Goal: Navigation & Orientation: Find specific page/section

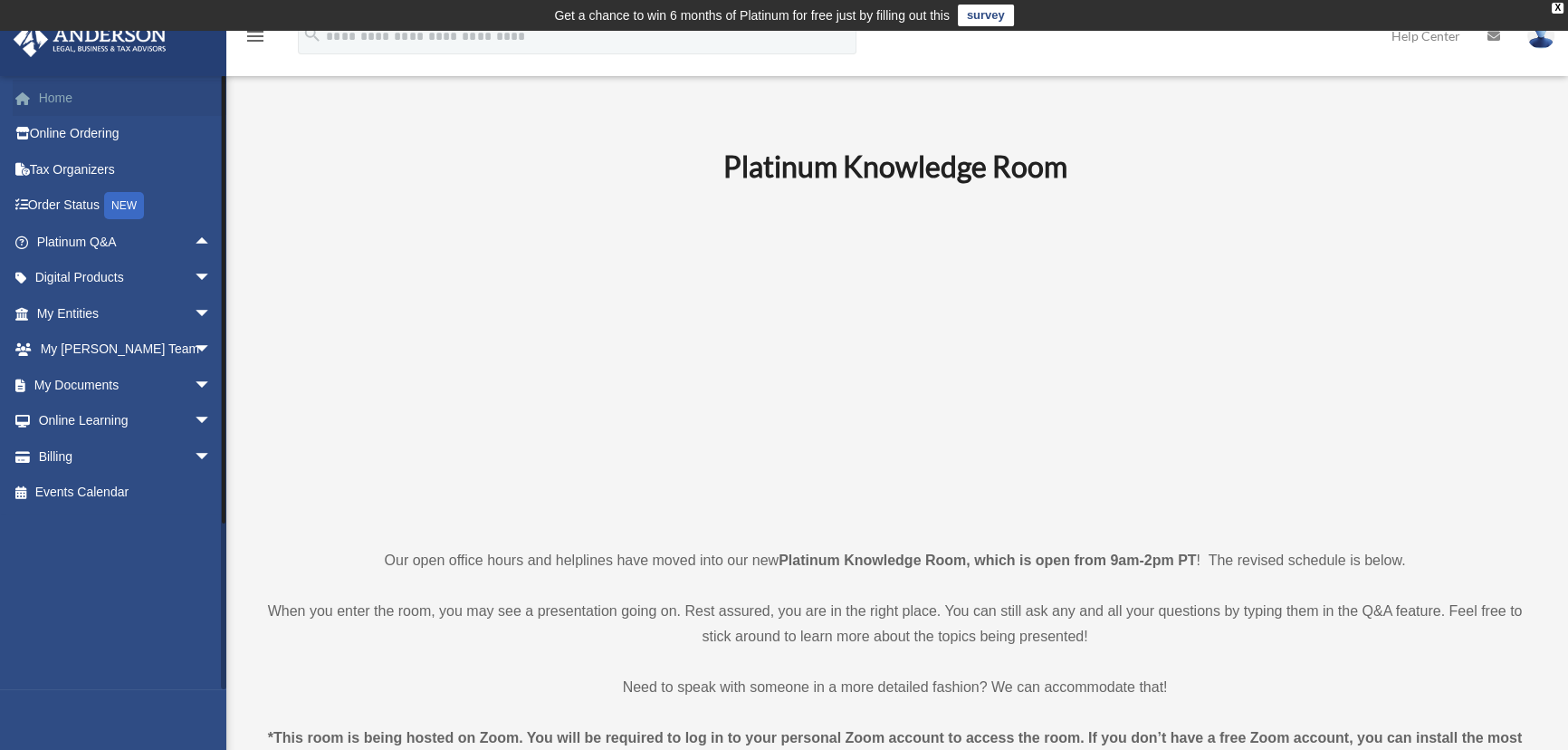
click at [72, 91] on link "Home" at bounding box center [126, 98] width 226 height 36
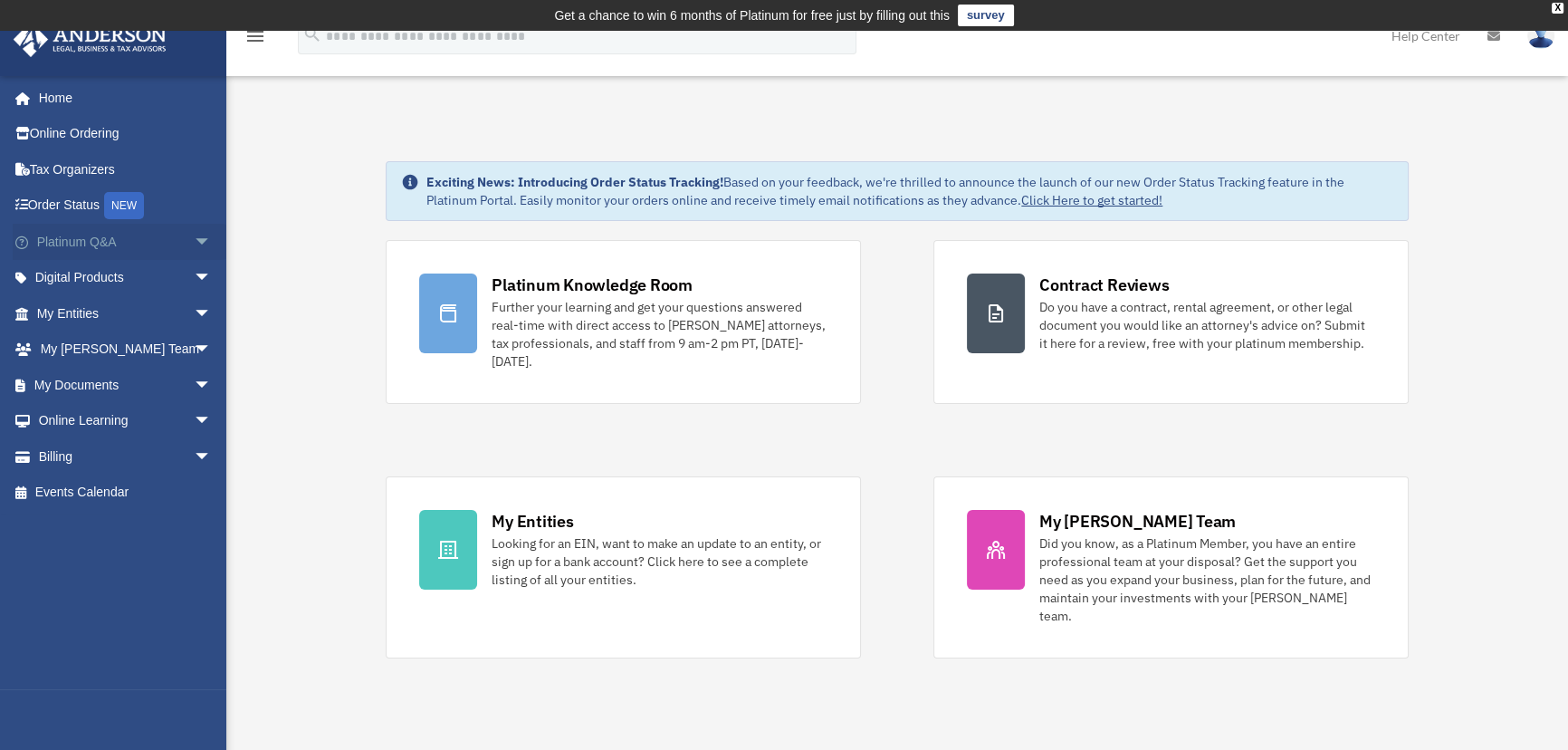
click at [194, 239] on span "arrow_drop_down" at bounding box center [212, 242] width 36 height 37
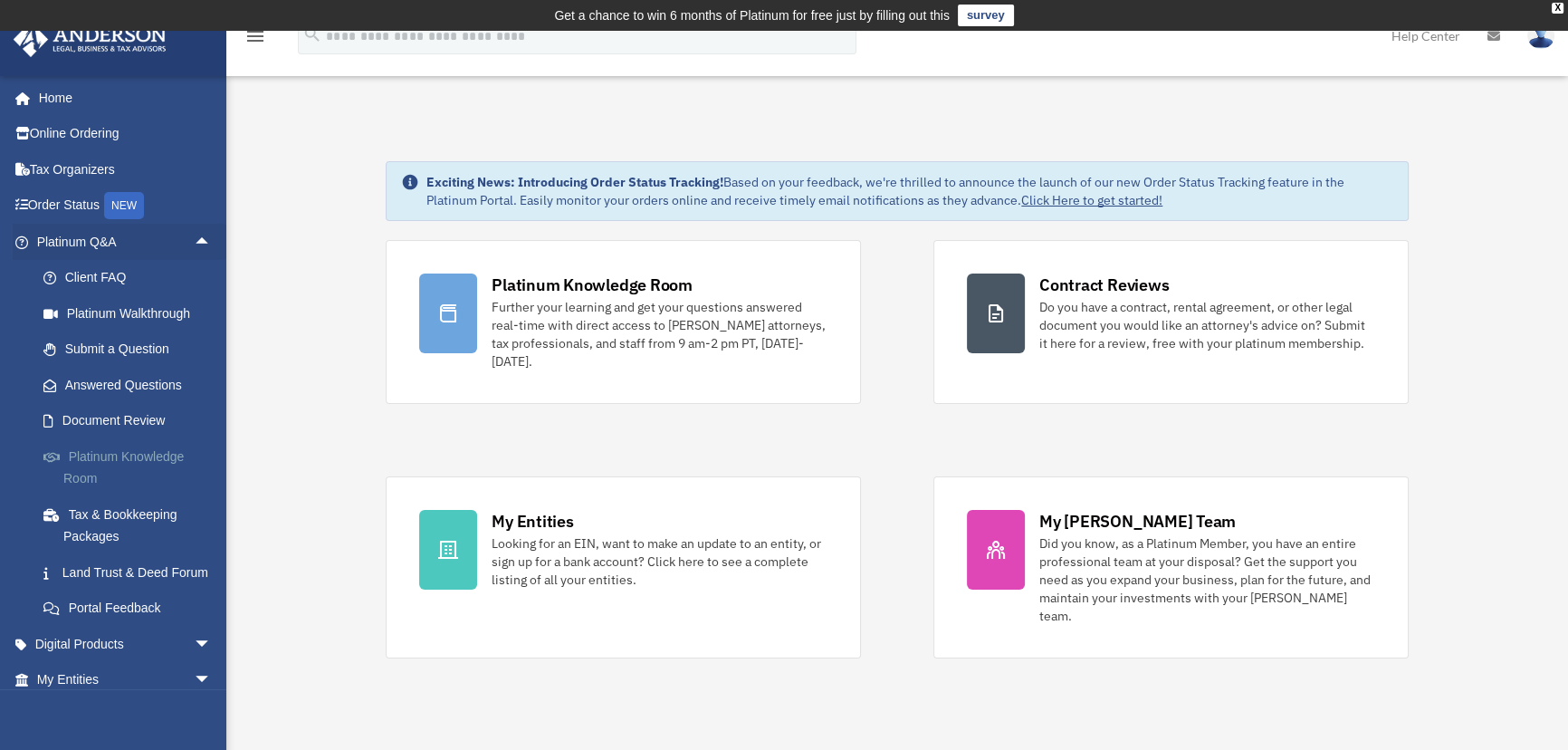
click at [99, 455] on link "Platinum Knowledge Room" at bounding box center [132, 467] width 214 height 58
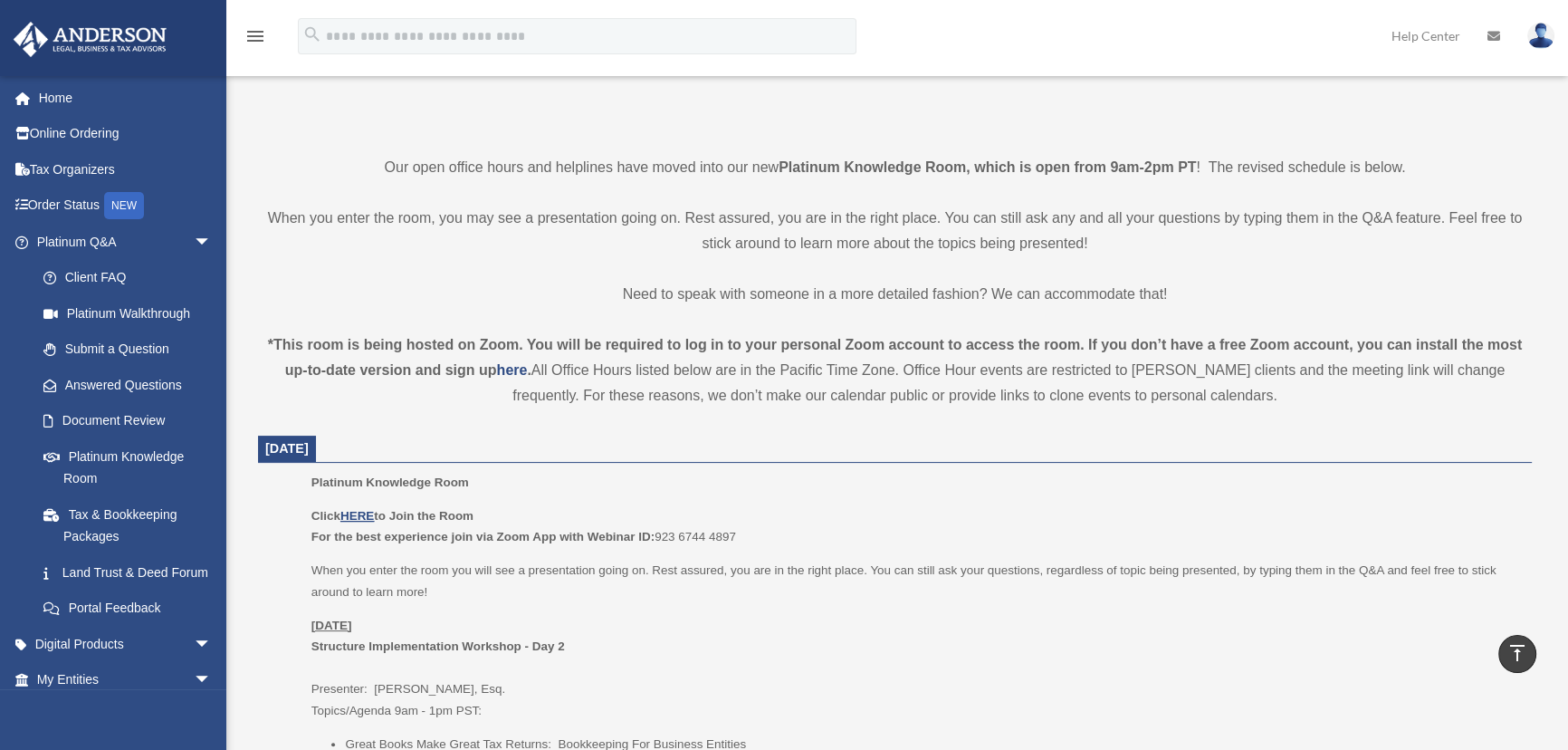
scroll to position [164, 0]
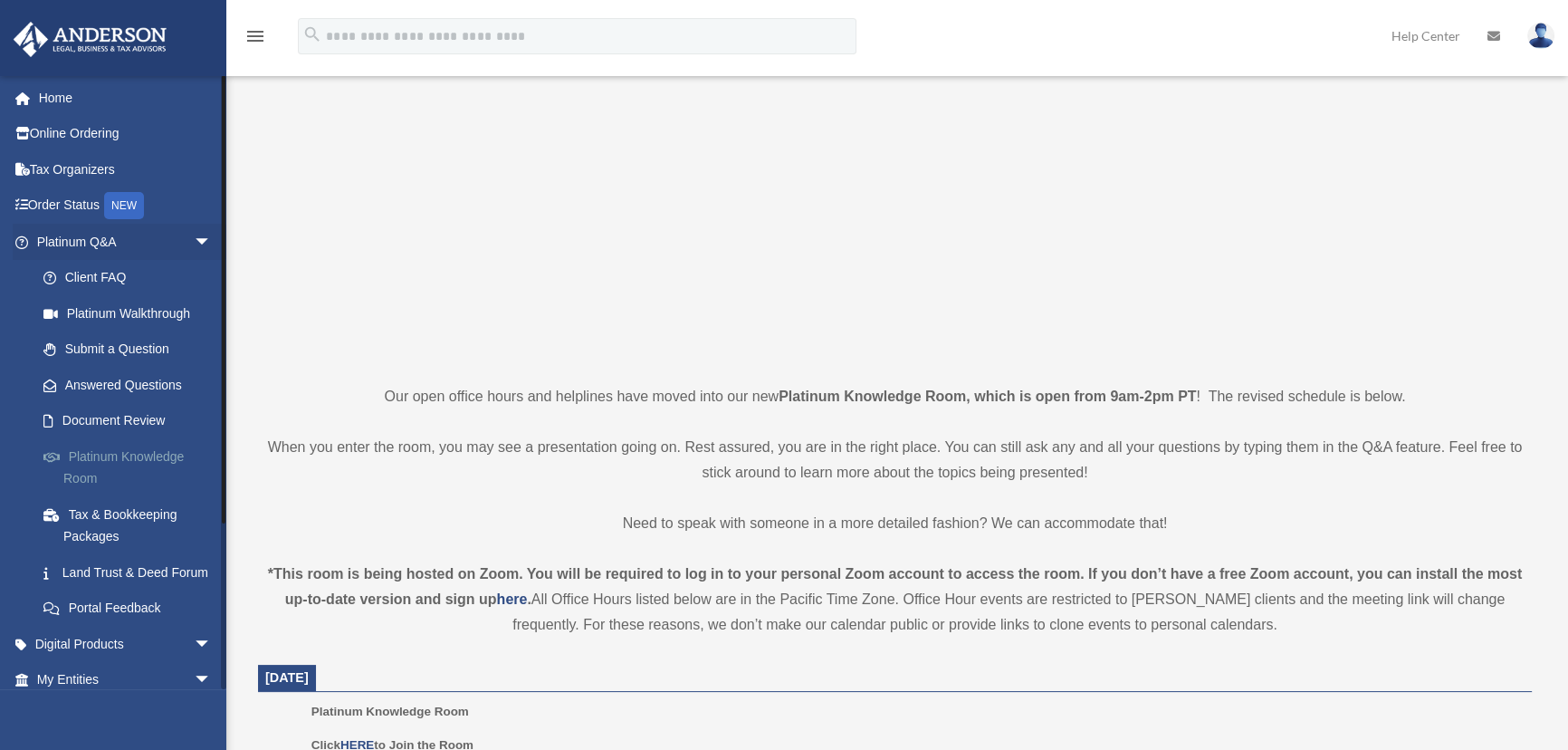
click at [110, 457] on link "Platinum Knowledge Room" at bounding box center [132, 467] width 214 height 58
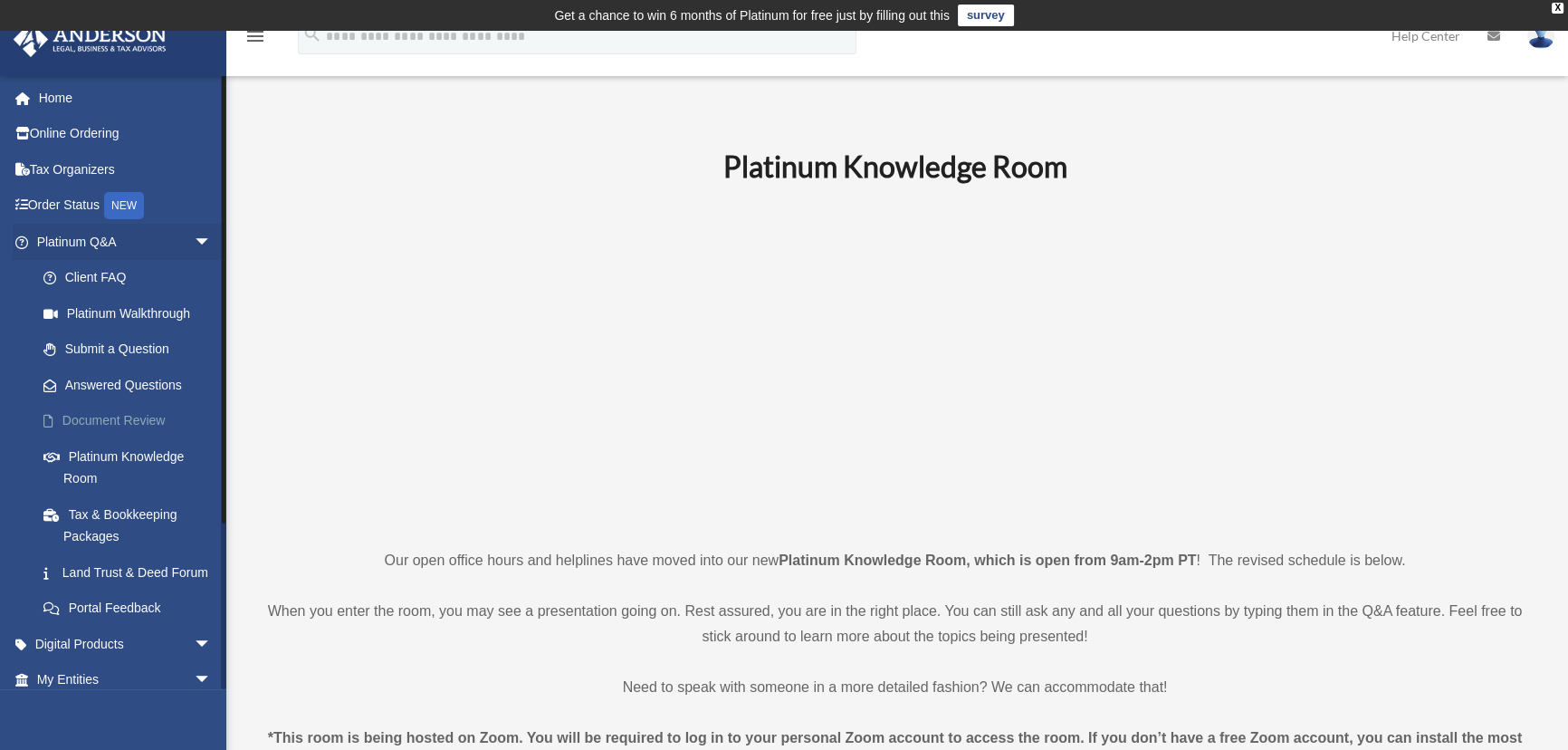
click at [129, 417] on link "Document Review" at bounding box center [132, 421] width 214 height 36
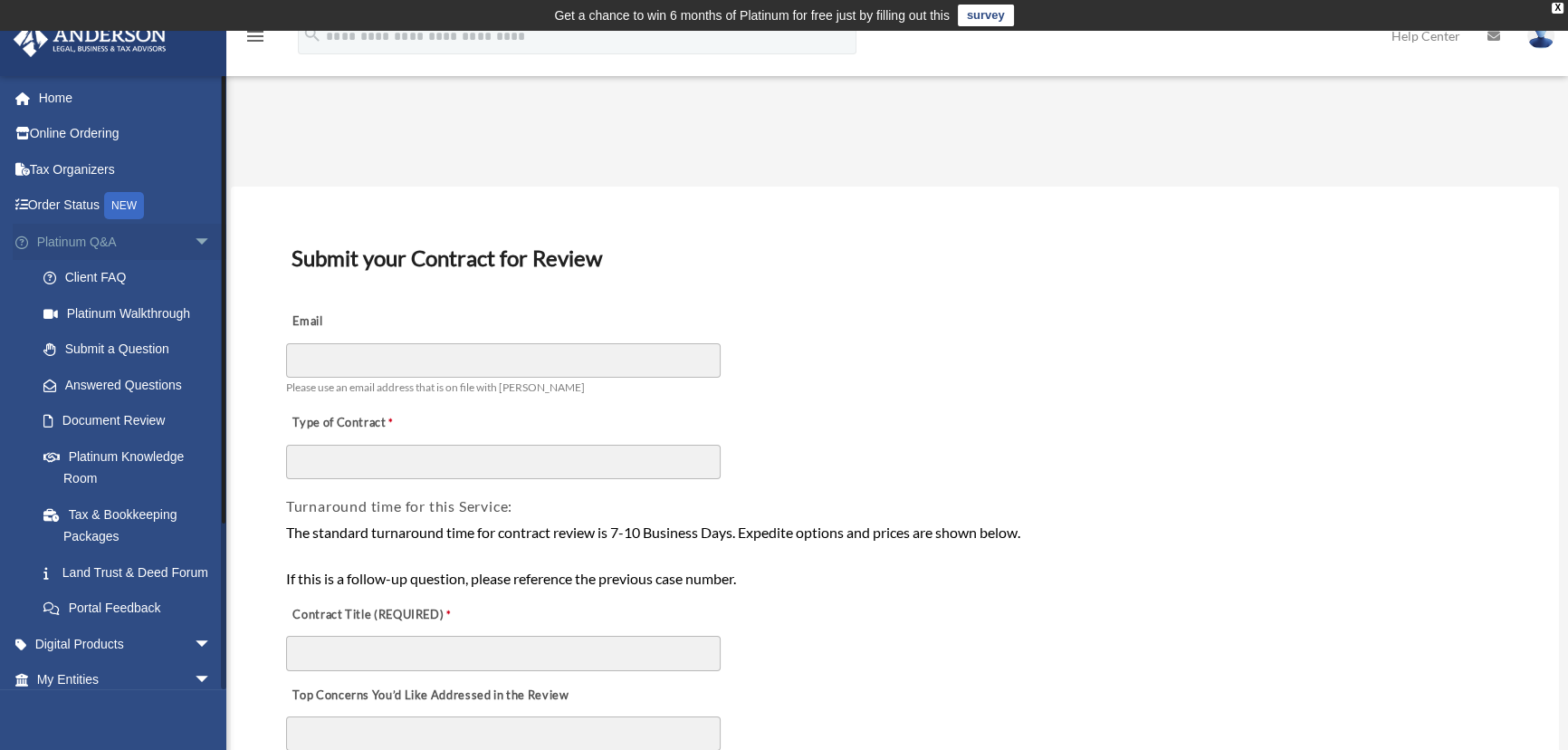
click at [194, 241] on span "arrow_drop_down" at bounding box center [212, 242] width 36 height 37
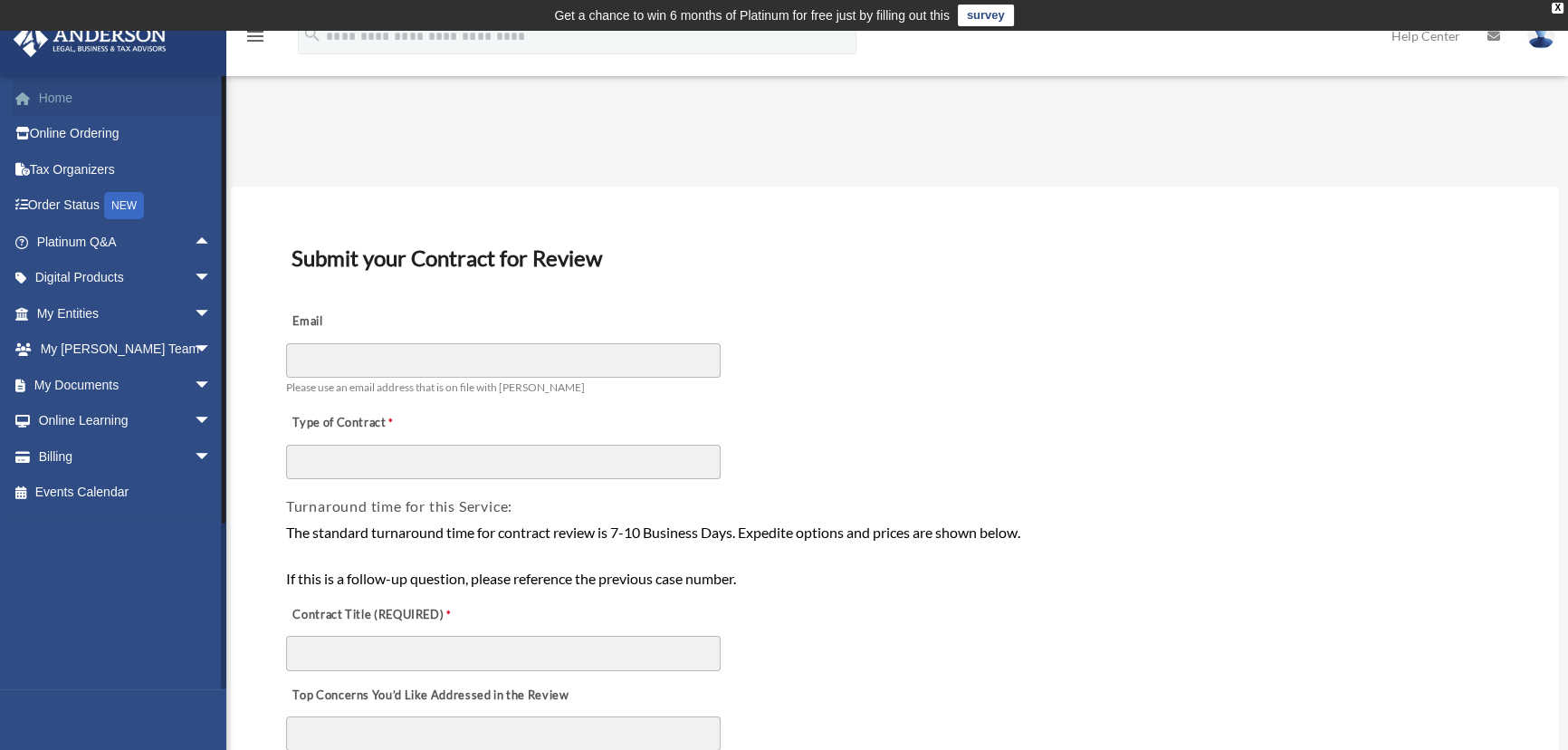
click at [60, 92] on link "Home" at bounding box center [126, 98] width 226 height 36
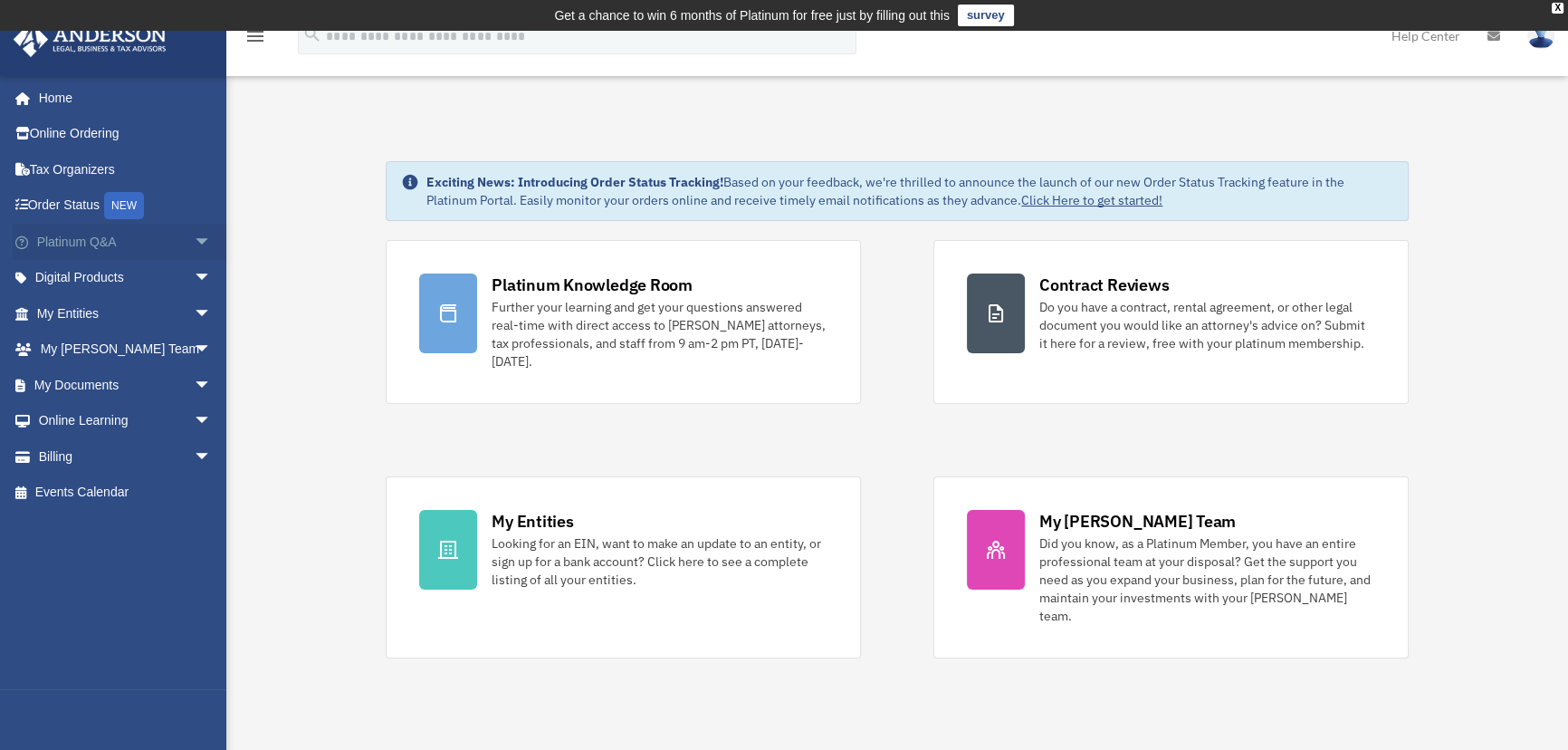
click at [194, 236] on span "arrow_drop_down" at bounding box center [212, 242] width 36 height 37
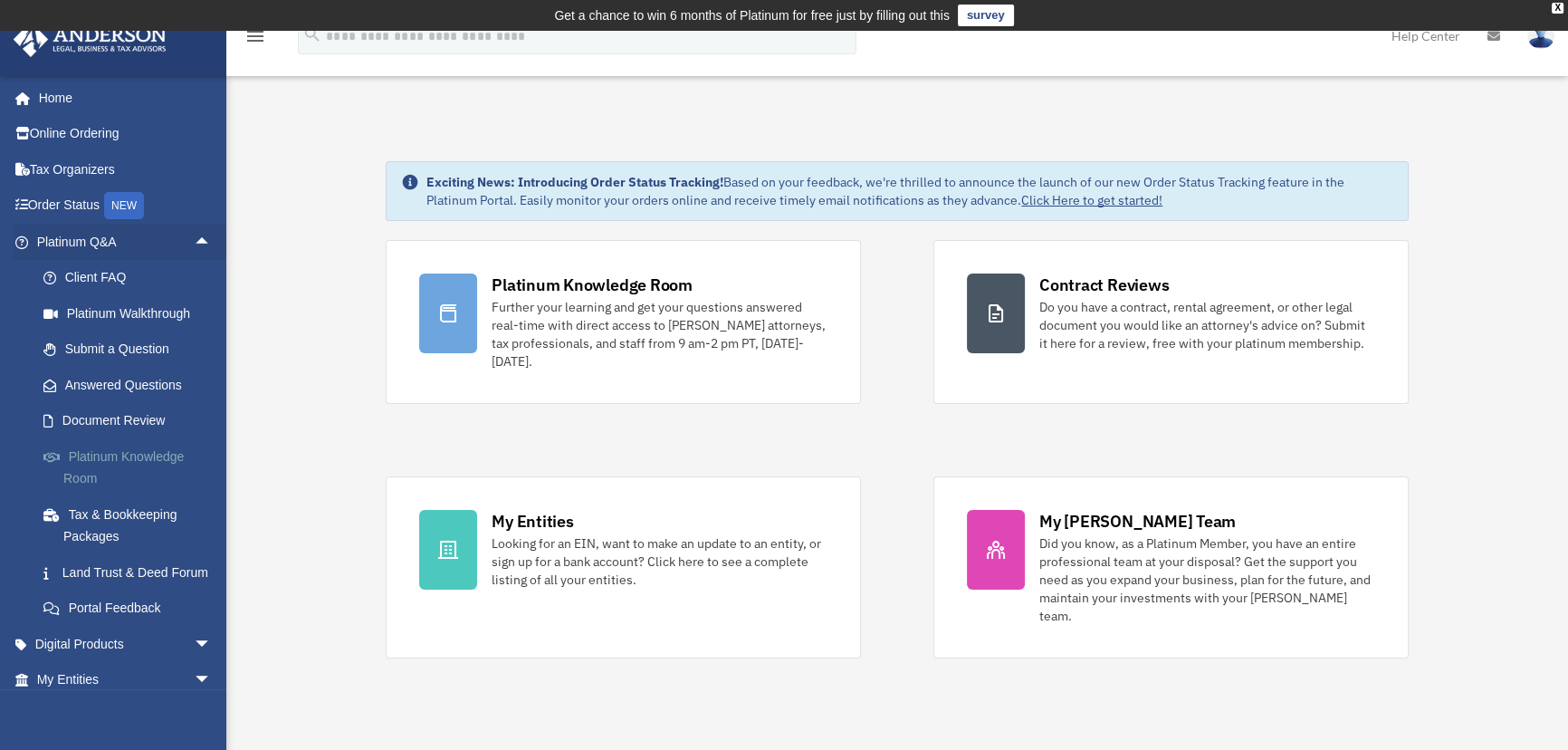
click at [147, 459] on link "Platinum Knowledge Room" at bounding box center [132, 467] width 214 height 58
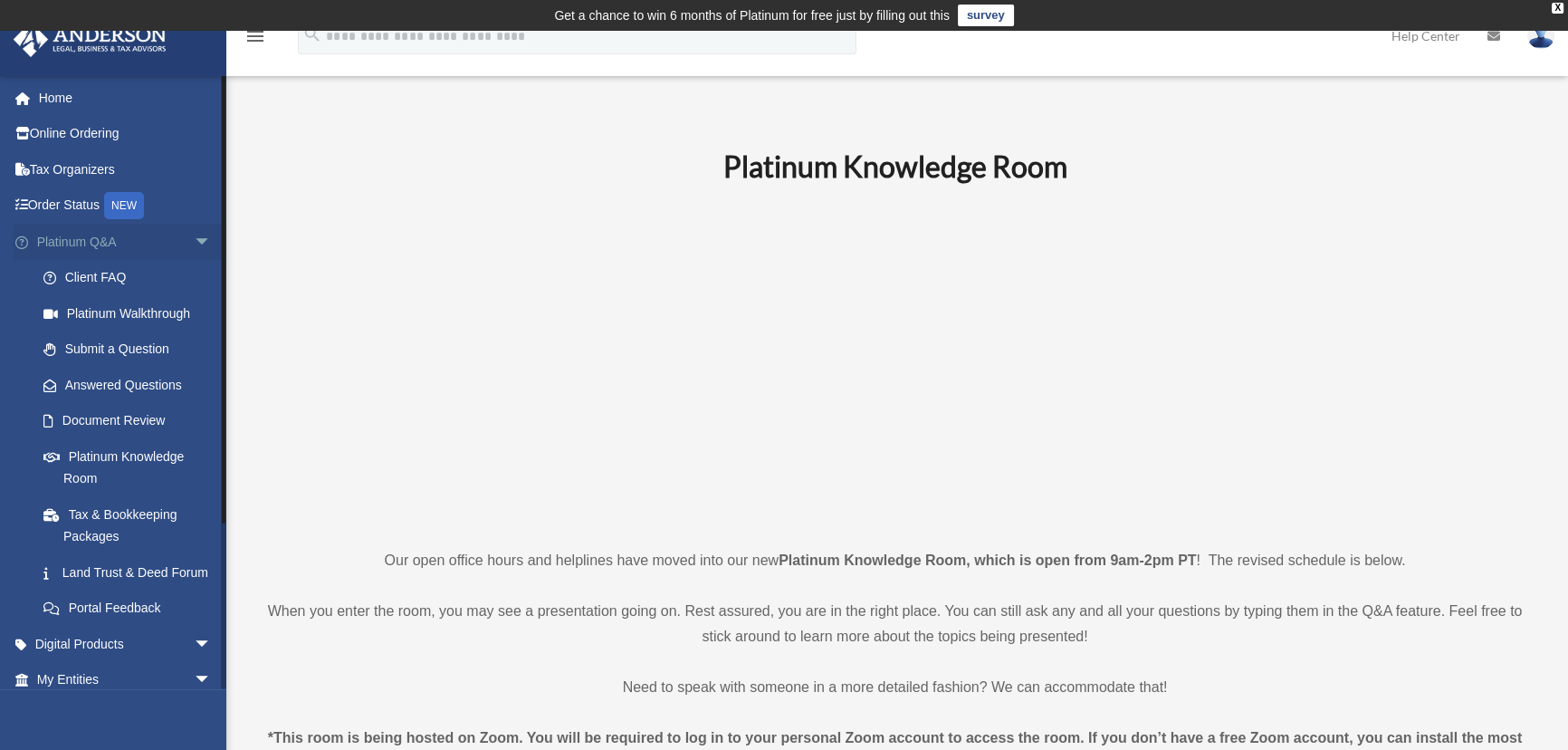
click at [194, 236] on span "arrow_drop_down" at bounding box center [212, 242] width 36 height 37
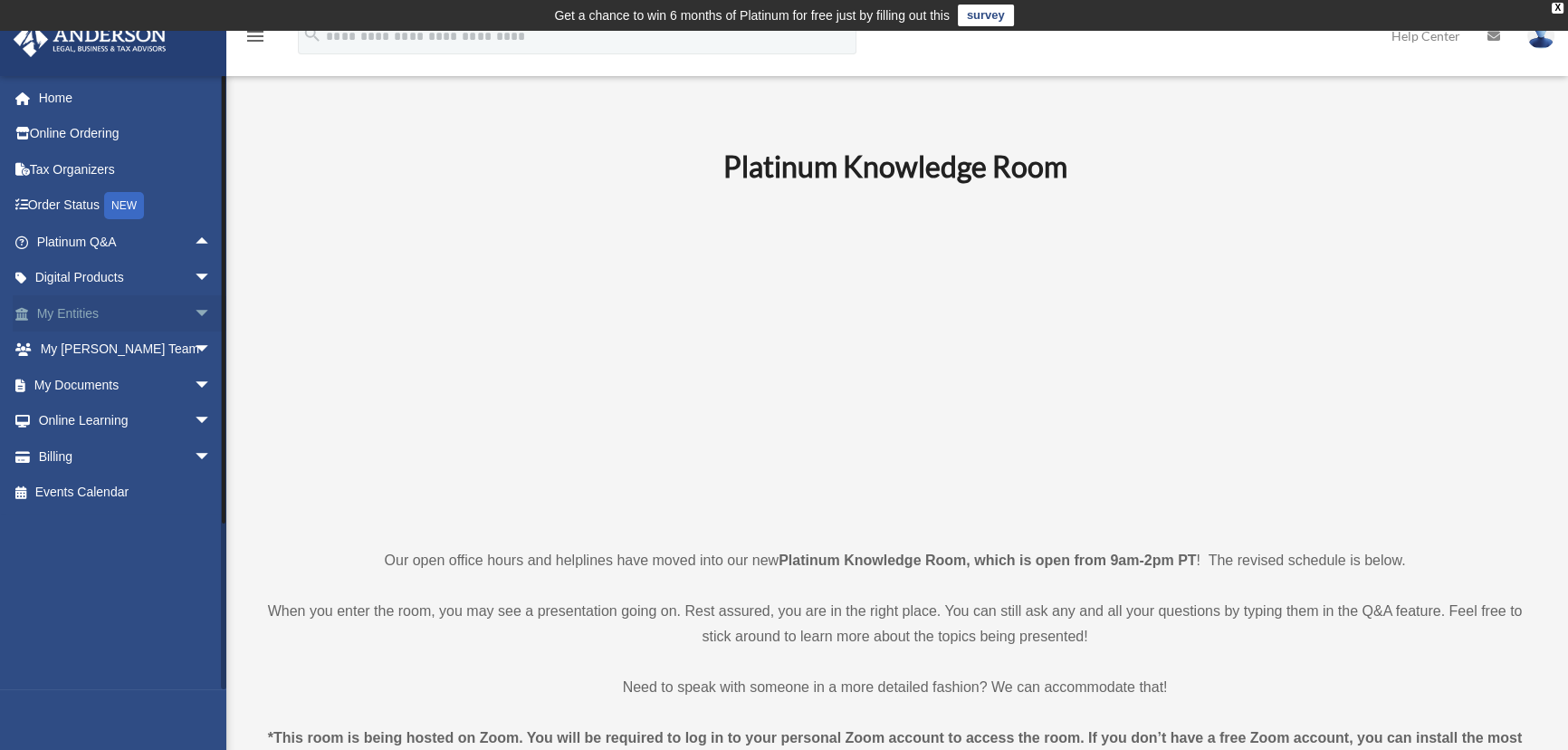
click at [194, 309] on span "arrow_drop_down" at bounding box center [212, 313] width 36 height 37
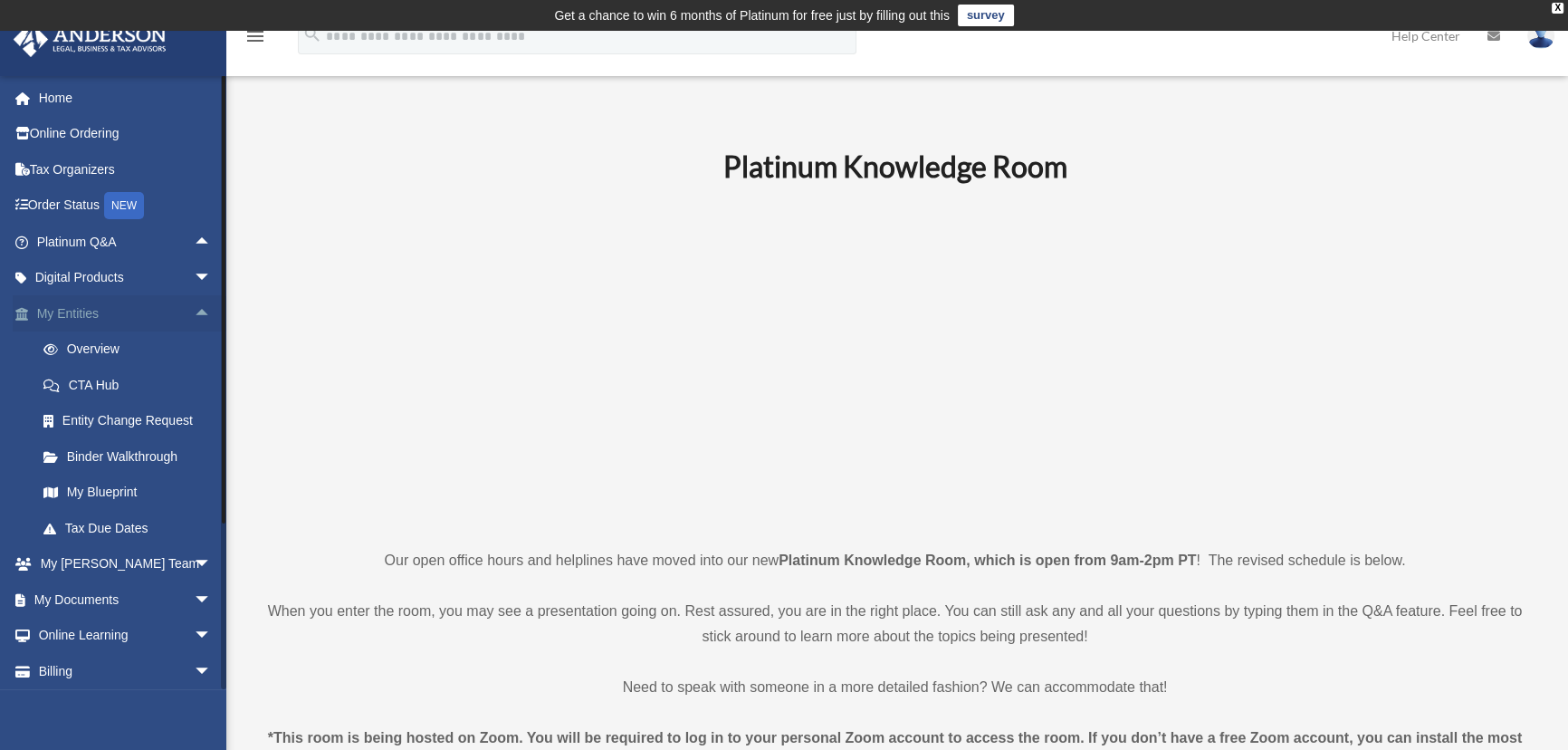
click at [194, 309] on span "arrow_drop_up" at bounding box center [212, 313] width 36 height 37
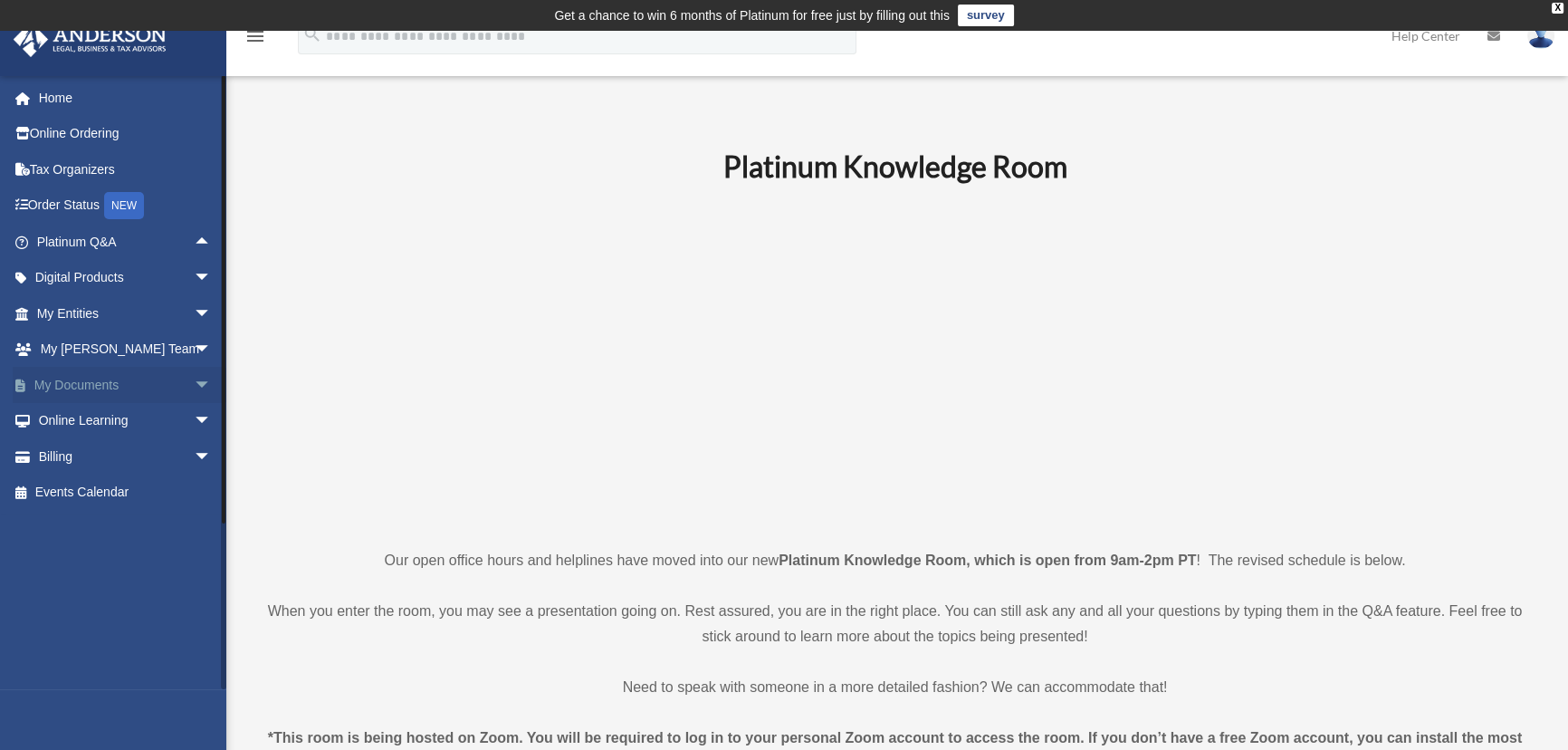
click at [194, 377] on span "arrow_drop_down" at bounding box center [212, 385] width 36 height 37
